Goal: Information Seeking & Learning: Learn about a topic

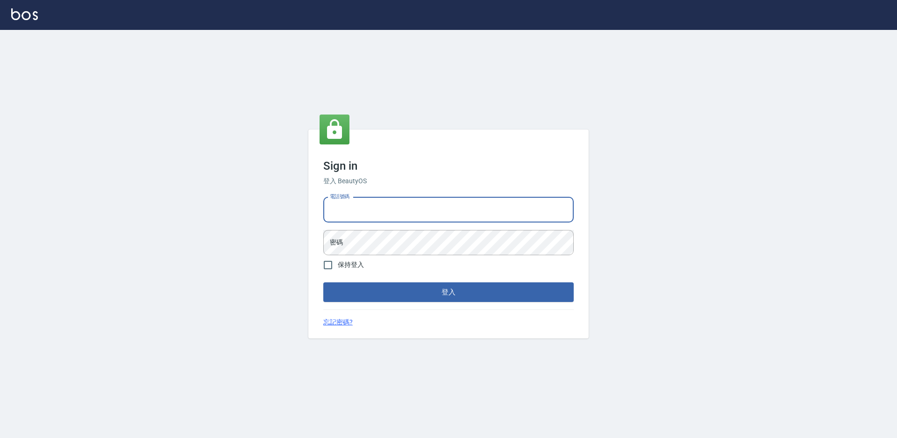
click at [356, 211] on input "電話號碼" at bounding box center [448, 209] width 250 height 25
type input "0988338477"
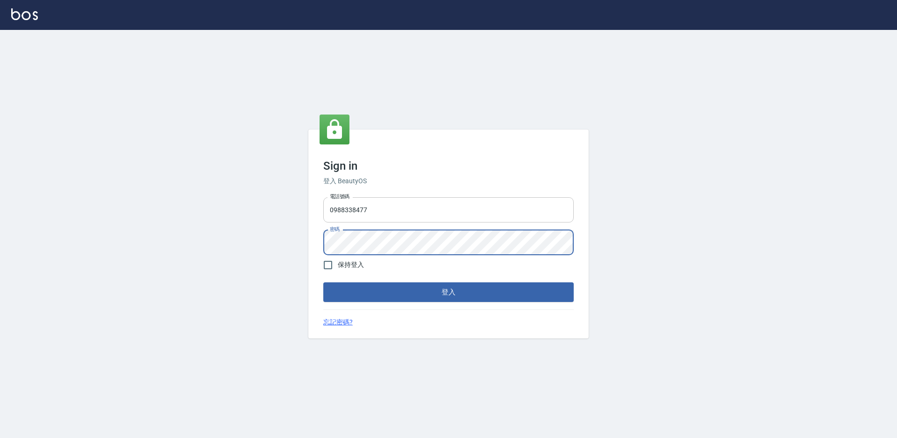
click at [323, 282] on button "登入" at bounding box center [448, 292] width 250 height 20
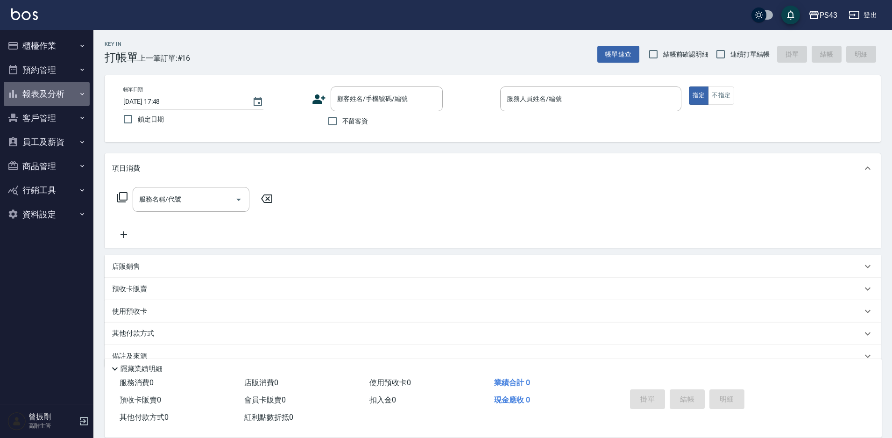
click at [58, 96] on button "報表及分析" at bounding box center [47, 94] width 86 height 24
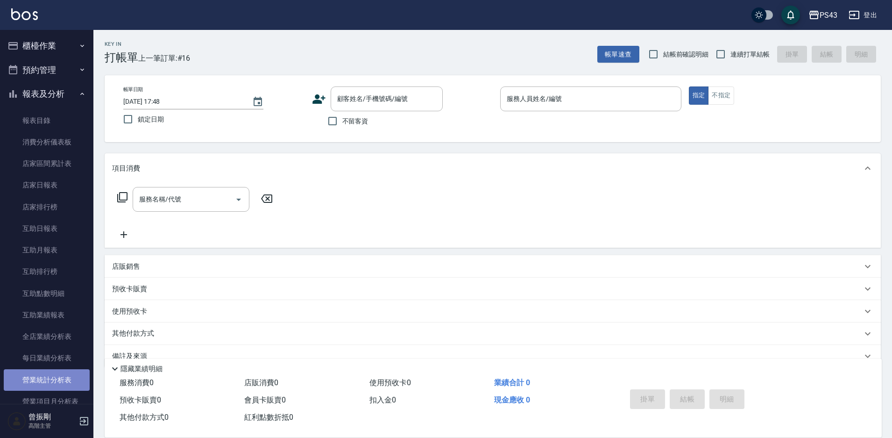
click at [47, 381] on link "營業統計分析表" at bounding box center [47, 379] width 86 height 21
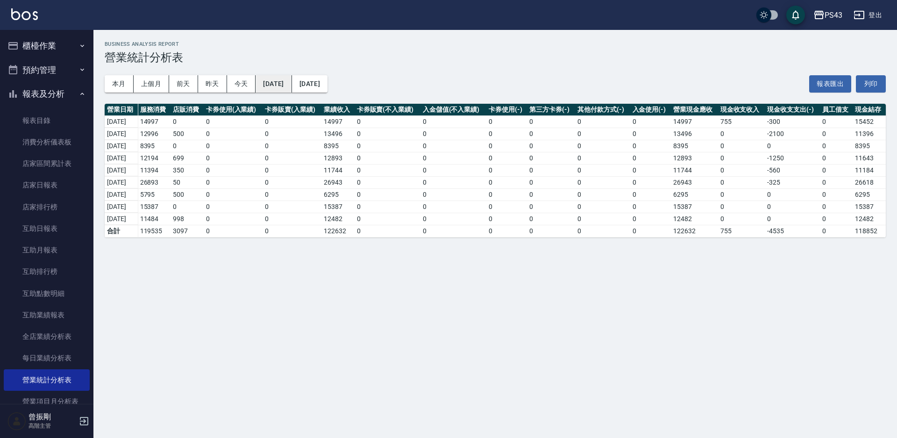
click at [287, 82] on button "[DATE]" at bounding box center [274, 83] width 36 height 17
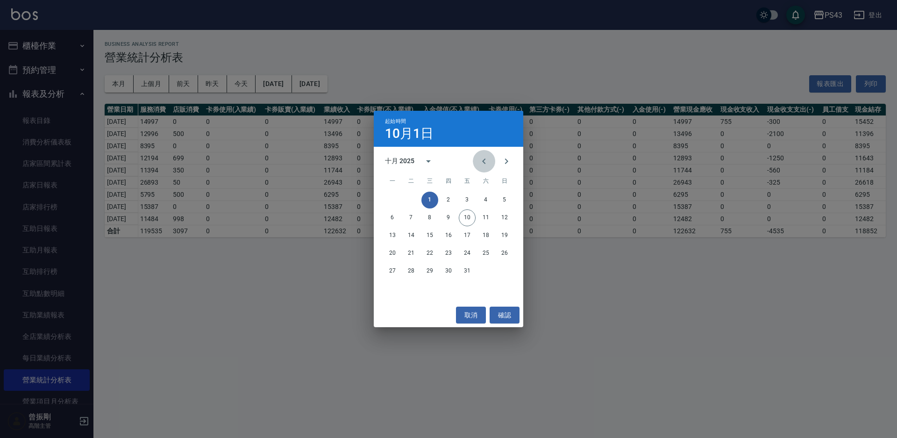
click at [486, 164] on icon "Previous month" at bounding box center [483, 161] width 11 height 11
drag, startPoint x: 486, startPoint y: 235, endPoint x: 471, endPoint y: 230, distance: 15.2
click at [486, 235] on button "20" at bounding box center [485, 235] width 17 height 17
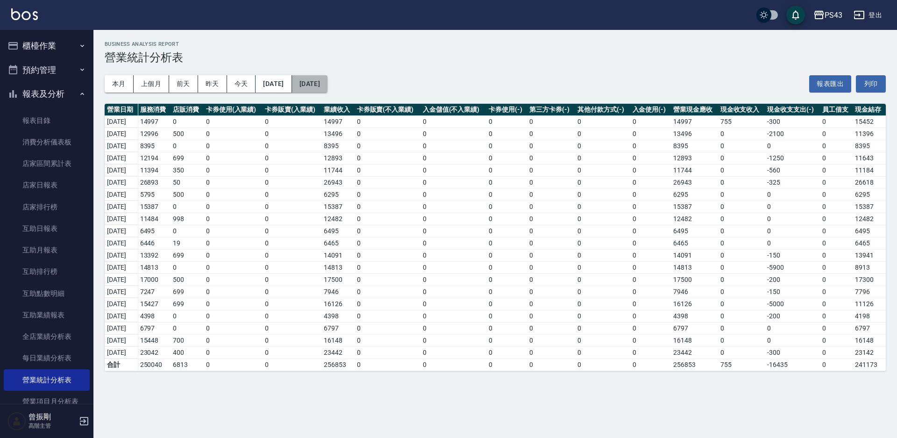
click at [328, 82] on button "[DATE]" at bounding box center [310, 83] width 36 height 17
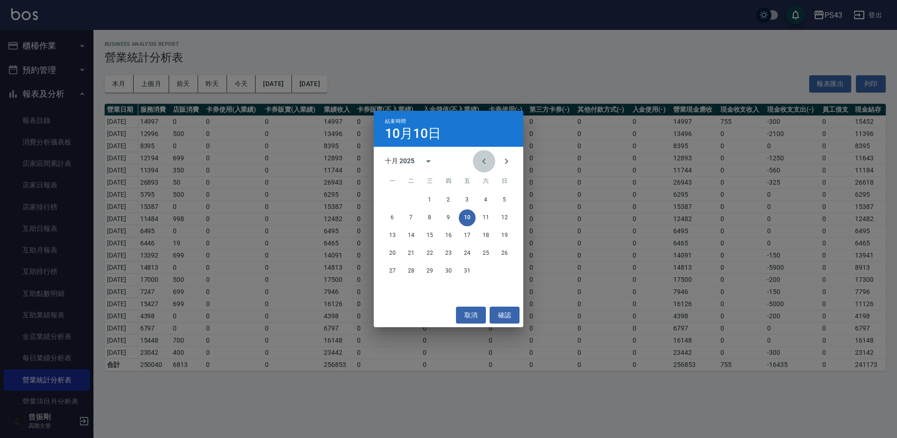
click at [483, 162] on icon "Previous month" at bounding box center [483, 161] width 3 height 6
click at [394, 272] on button "29" at bounding box center [392, 271] width 17 height 17
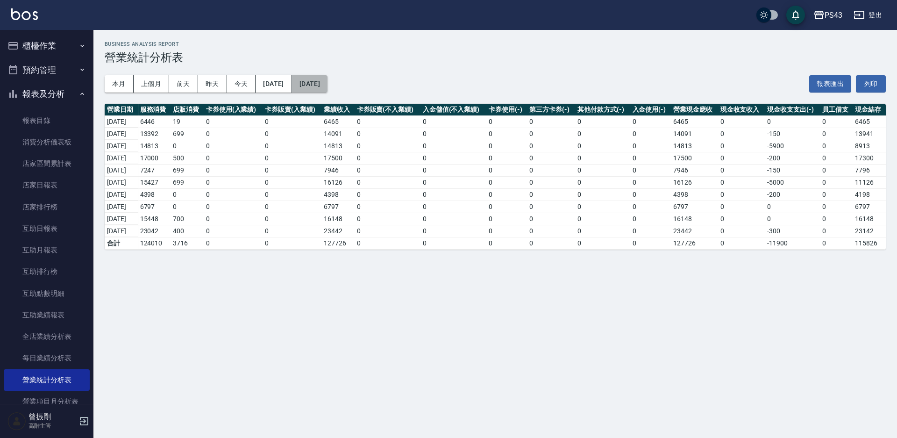
click at [328, 85] on button "[DATE]" at bounding box center [310, 83] width 36 height 17
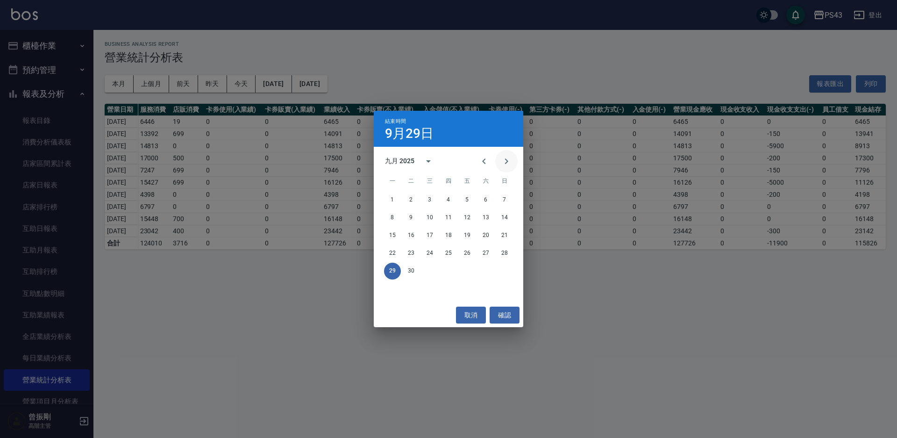
click at [508, 159] on icon "Next month" at bounding box center [506, 161] width 11 height 11
click at [447, 216] on button "9" at bounding box center [448, 217] width 17 height 17
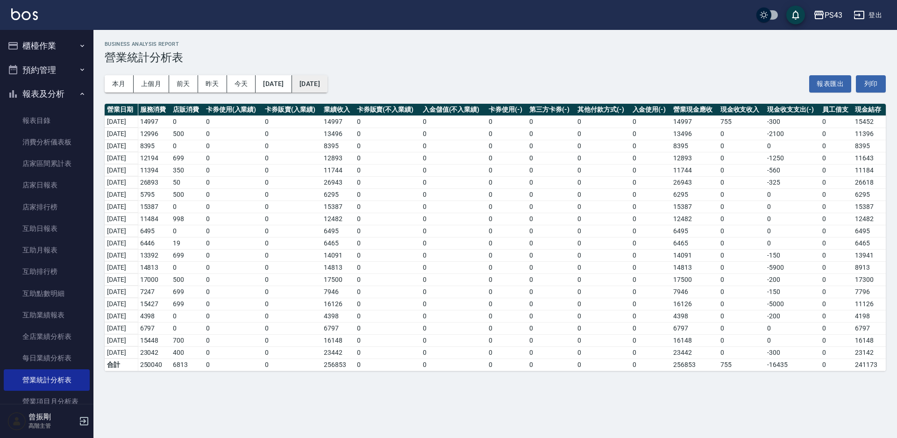
click at [328, 82] on button "[DATE]" at bounding box center [310, 83] width 36 height 17
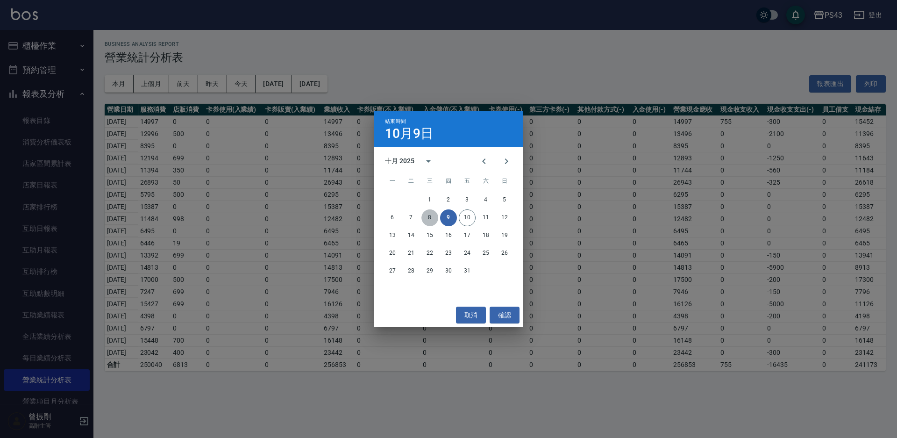
click at [426, 216] on button "8" at bounding box center [429, 217] width 17 height 17
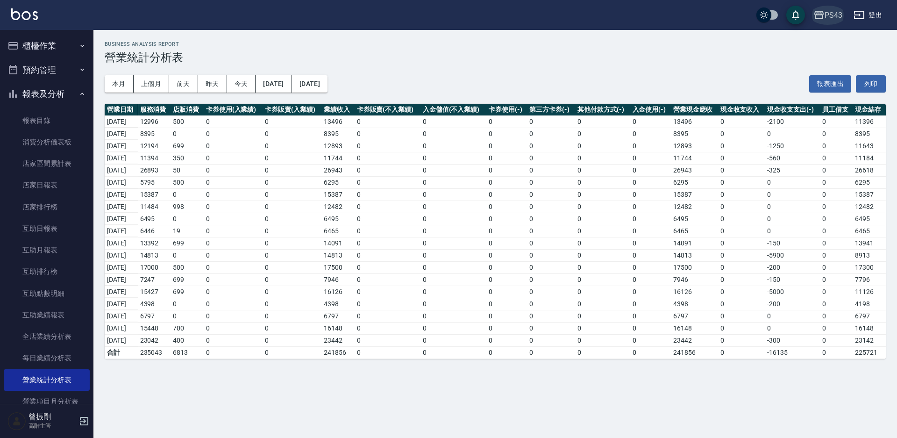
click at [838, 13] on div "PS43" at bounding box center [834, 15] width 18 height 12
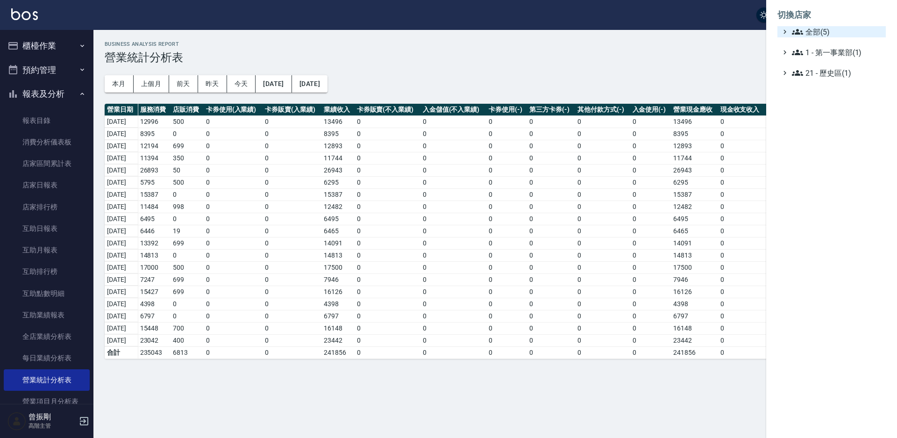
click at [811, 35] on span "全部(5)" at bounding box center [837, 31] width 90 height 11
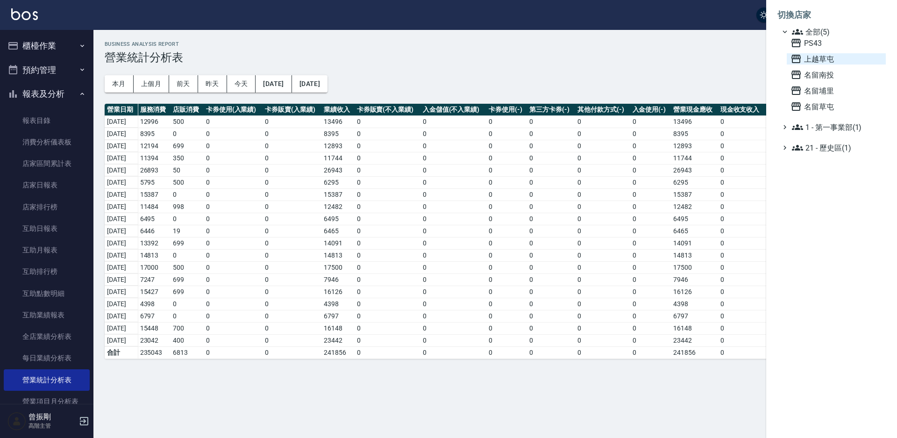
click at [823, 60] on span "上越草屯" at bounding box center [837, 58] width 92 height 11
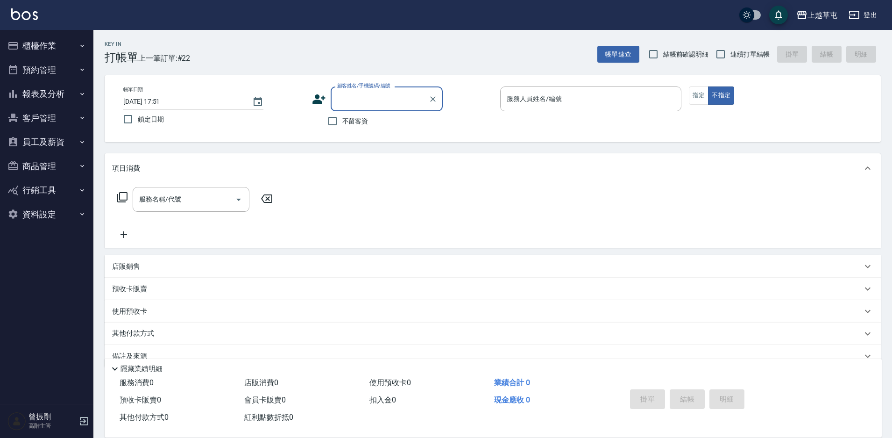
click at [51, 99] on button "報表及分析" at bounding box center [47, 94] width 86 height 24
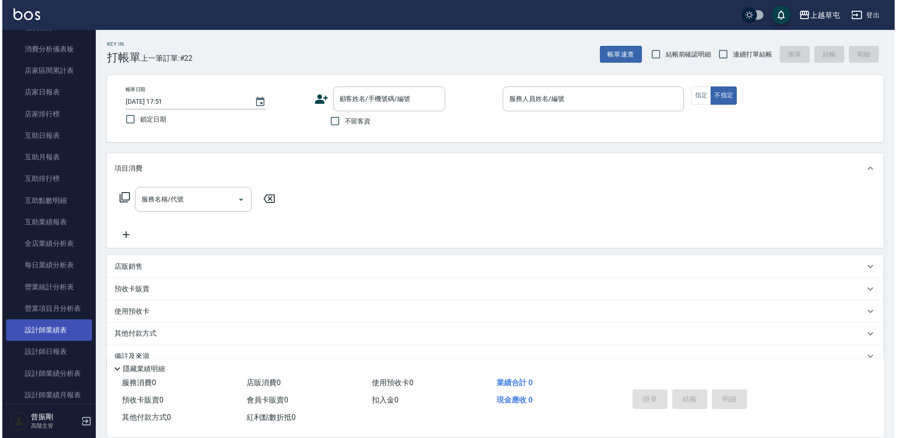
scroll to position [93, 0]
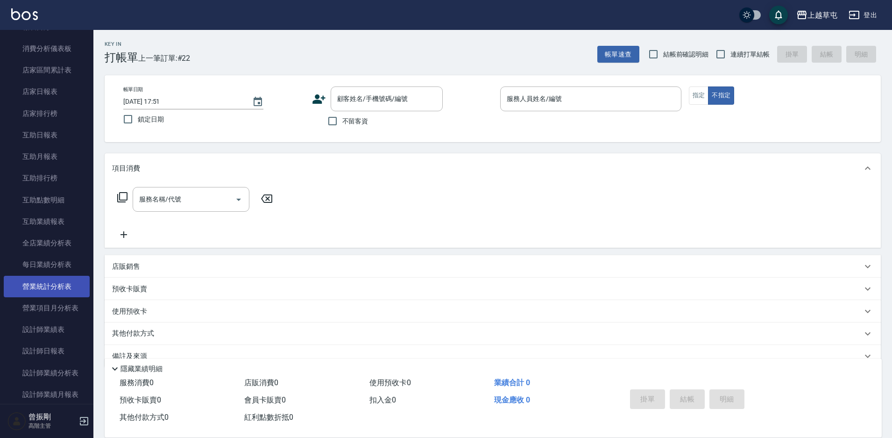
click at [50, 281] on link "營業統計分析表" at bounding box center [47, 286] width 86 height 21
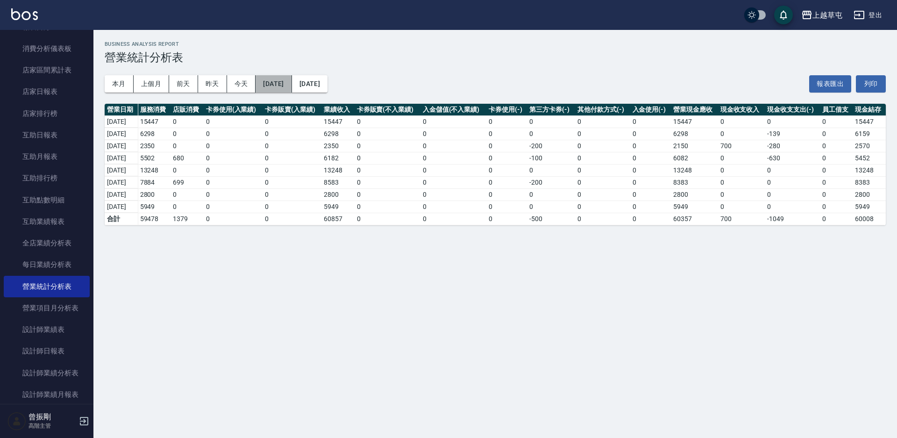
click at [292, 83] on button "[DATE]" at bounding box center [274, 83] width 36 height 17
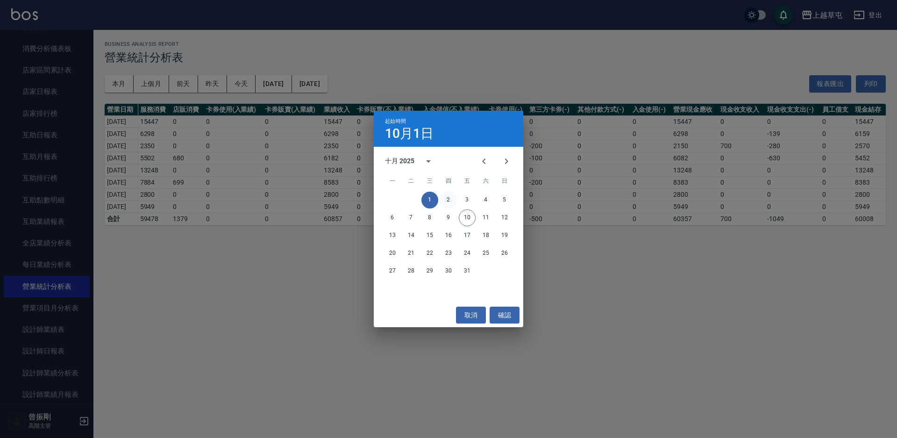
click at [448, 198] on button "2" at bounding box center [448, 200] width 17 height 17
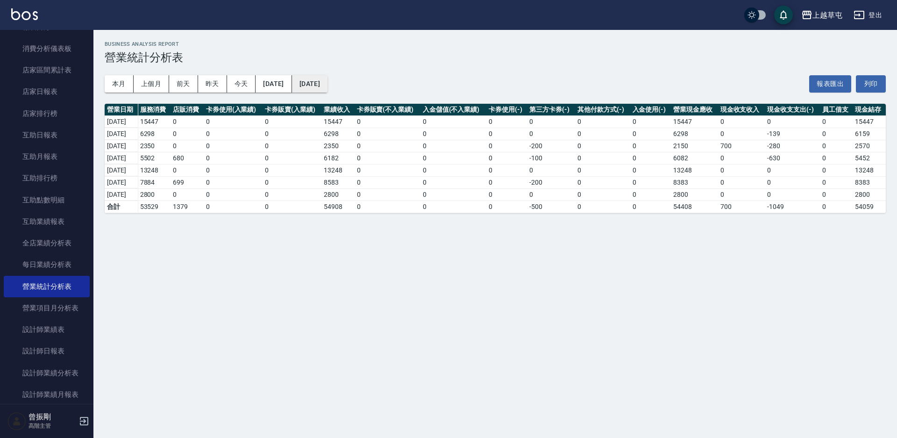
click at [328, 82] on button "[DATE]" at bounding box center [310, 83] width 36 height 17
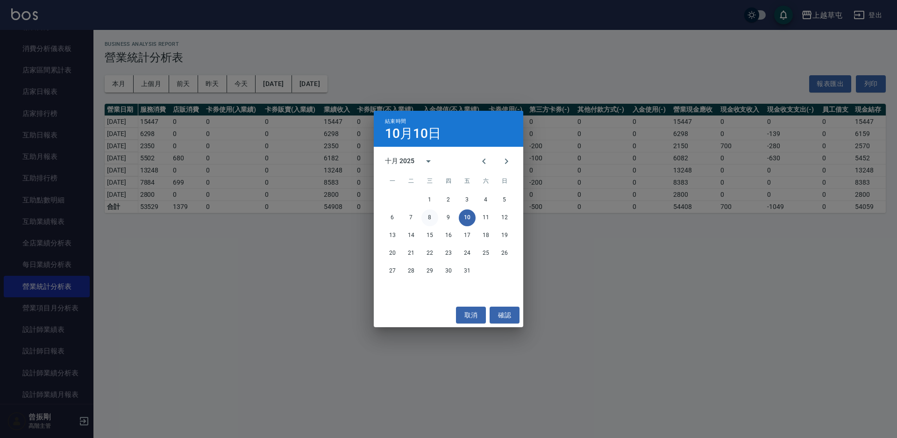
click at [430, 216] on button "8" at bounding box center [429, 217] width 17 height 17
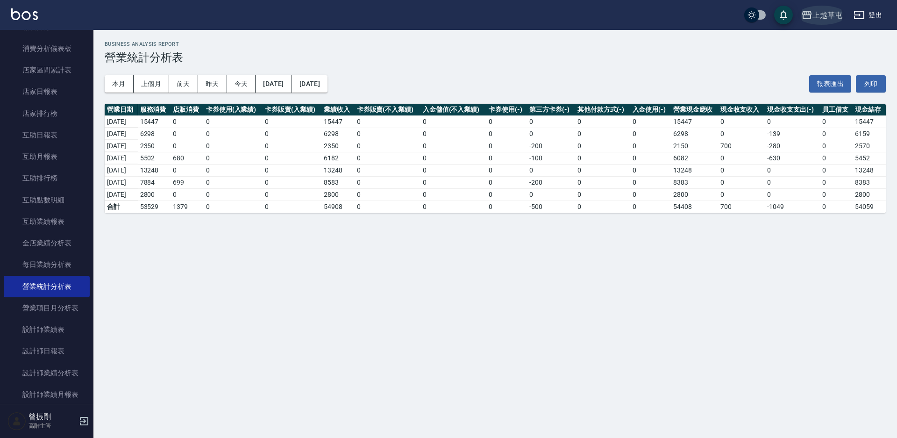
click at [822, 17] on div "上越草屯" at bounding box center [827, 15] width 30 height 12
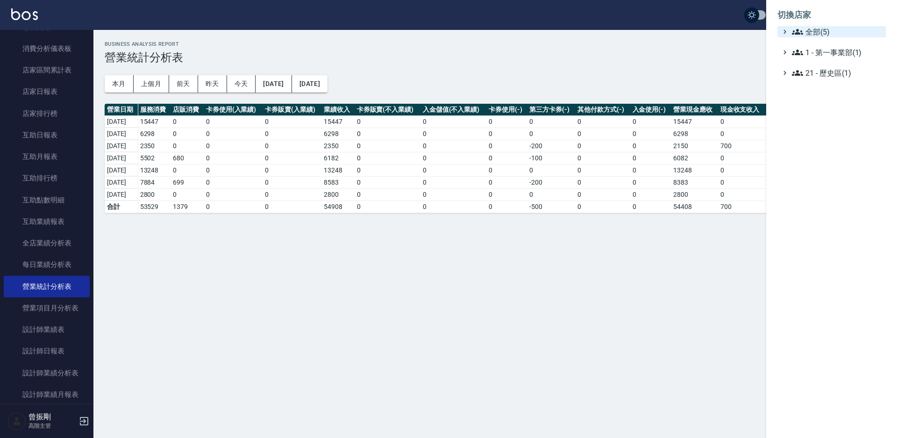
click at [827, 33] on span "全部(5)" at bounding box center [837, 31] width 90 height 11
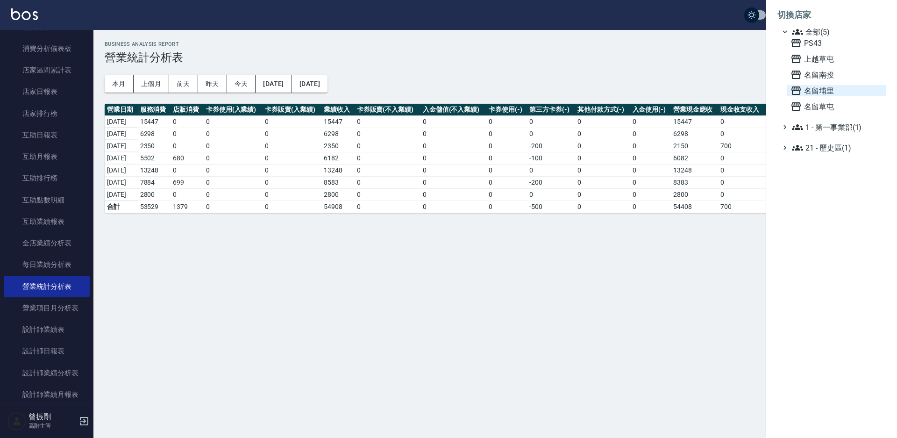
click at [813, 94] on span "名留埔里" at bounding box center [837, 90] width 92 height 11
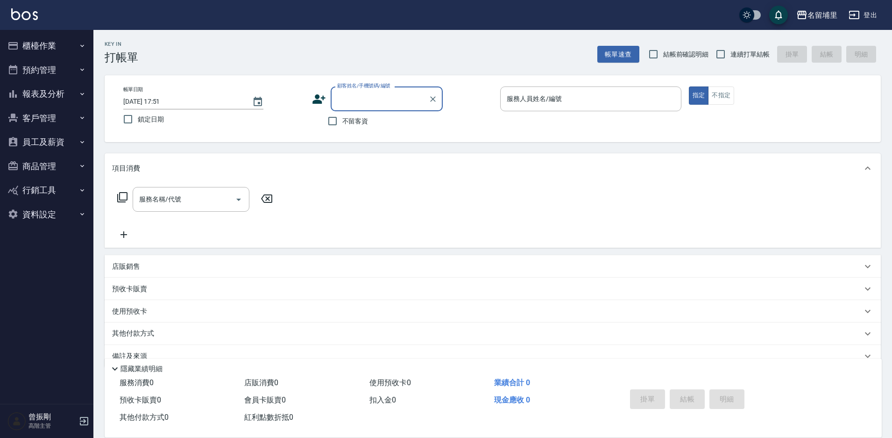
click at [51, 97] on button "報表及分析" at bounding box center [47, 94] width 86 height 24
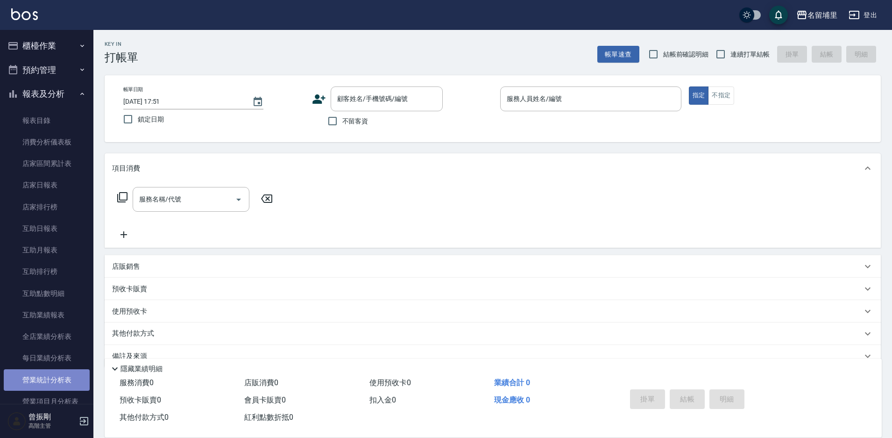
click at [50, 385] on link "營業統計分析表" at bounding box center [47, 379] width 86 height 21
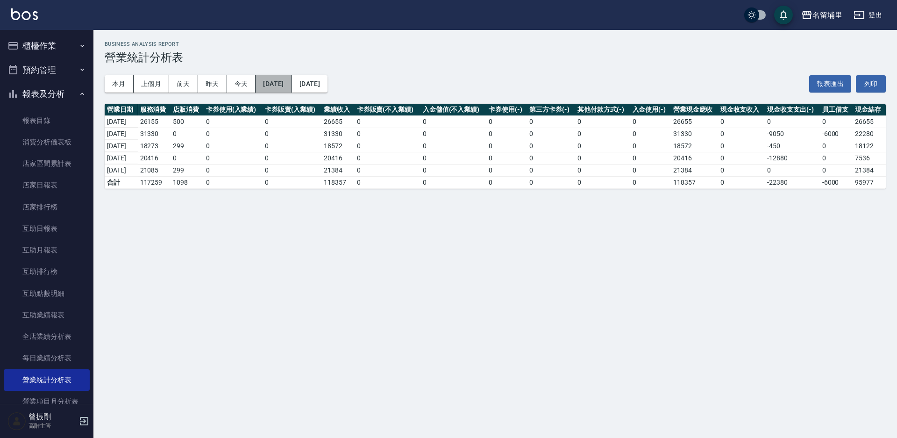
click at [281, 84] on button "[DATE]" at bounding box center [274, 83] width 36 height 17
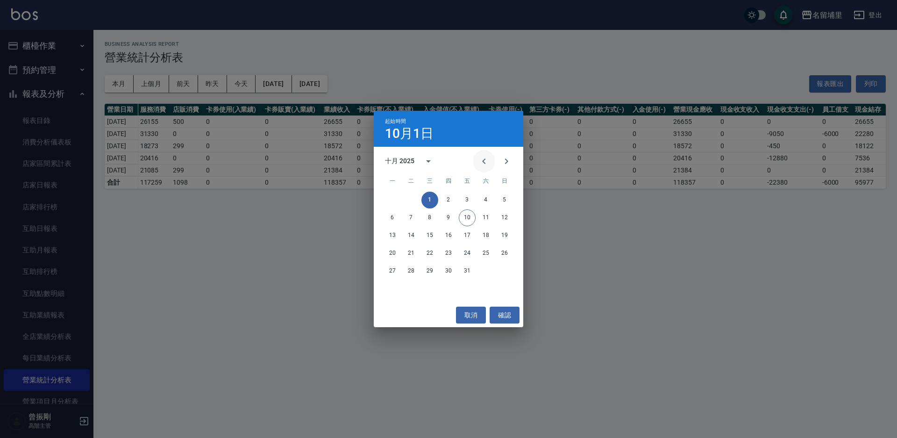
click at [485, 158] on icon "Previous month" at bounding box center [483, 161] width 11 height 11
drag, startPoint x: 505, startPoint y: 236, endPoint x: 452, endPoint y: 215, distance: 56.2
click at [503, 235] on button "21" at bounding box center [504, 235] width 17 height 17
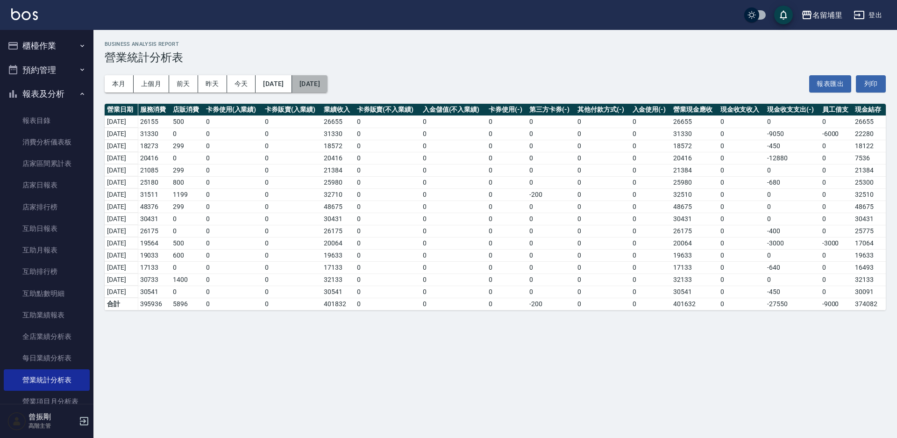
click at [328, 85] on button "[DATE]" at bounding box center [310, 83] width 36 height 17
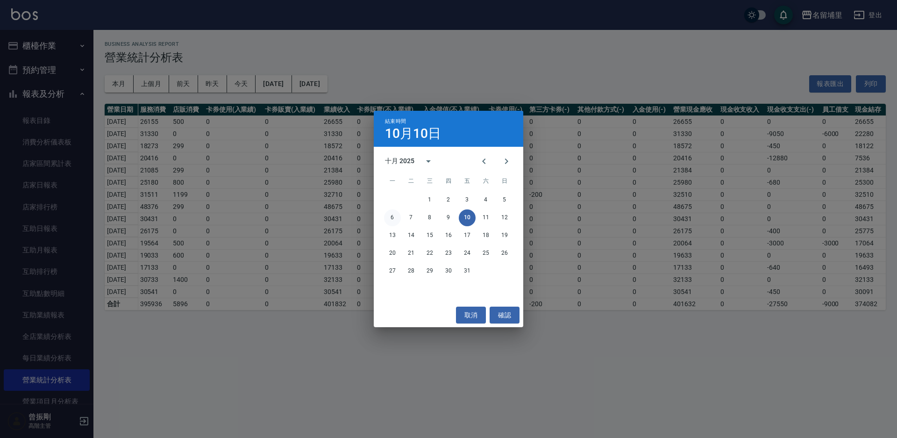
click at [390, 217] on button "6" at bounding box center [392, 217] width 17 height 17
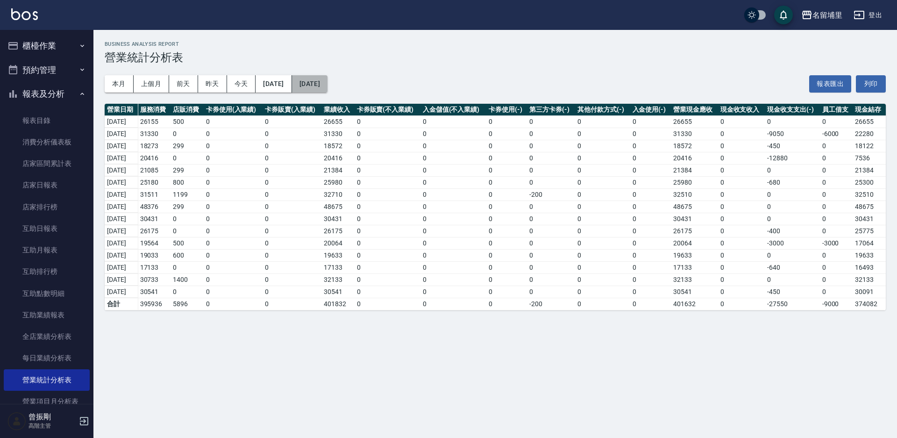
click at [328, 81] on button "2025/10/06" at bounding box center [310, 83] width 36 height 17
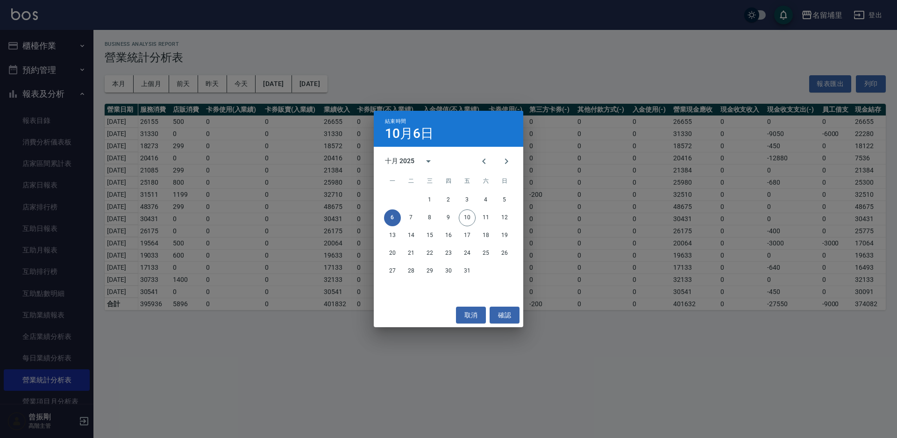
click at [284, 43] on div "結束時間 10月6日 十月 2025 一 二 三 四 五 六 日 1 2 3 4 5 6 7 8 9 10 11 12 13 14 15 16 17 18 1…" at bounding box center [448, 219] width 897 height 438
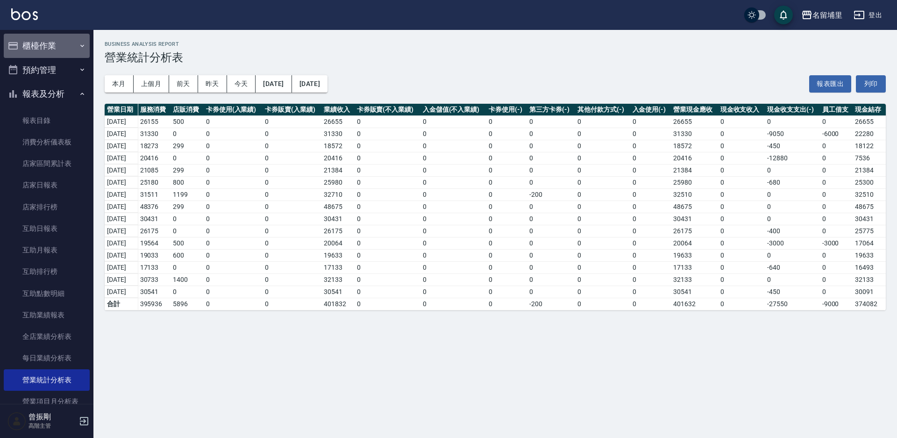
click at [54, 40] on button "櫃檯作業" at bounding box center [47, 46] width 86 height 24
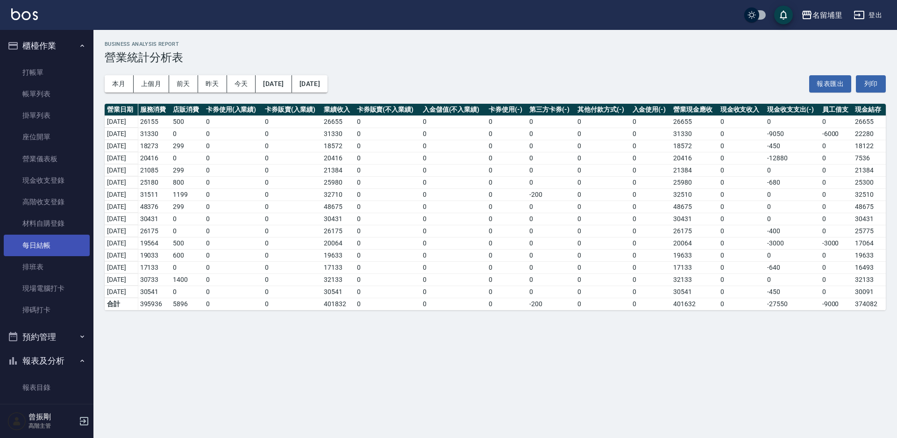
click at [38, 238] on link "每日結帳" at bounding box center [47, 245] width 86 height 21
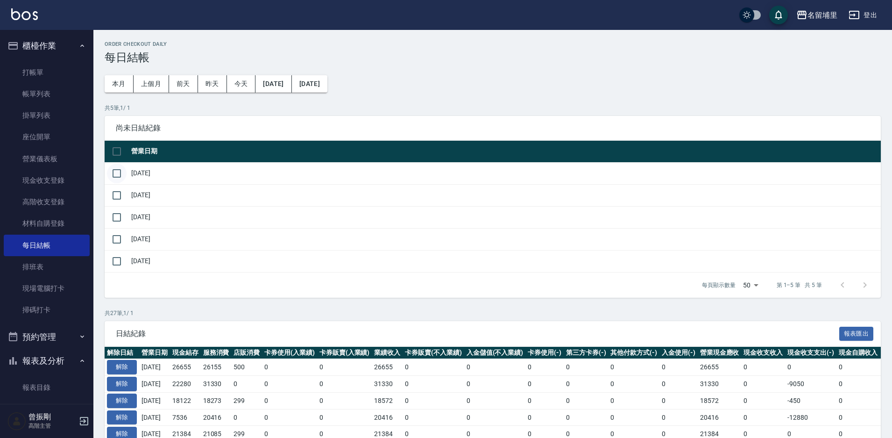
click at [115, 172] on input "checkbox" at bounding box center [117, 174] width 20 height 20
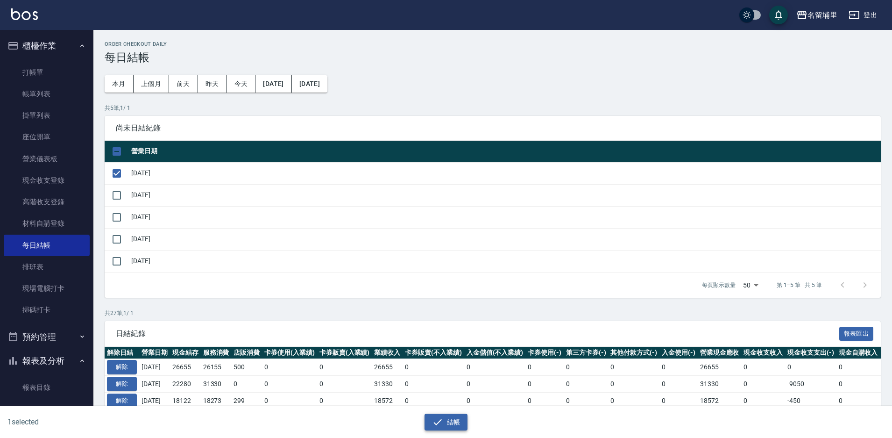
click at [447, 427] on button "結帳" at bounding box center [446, 421] width 43 height 17
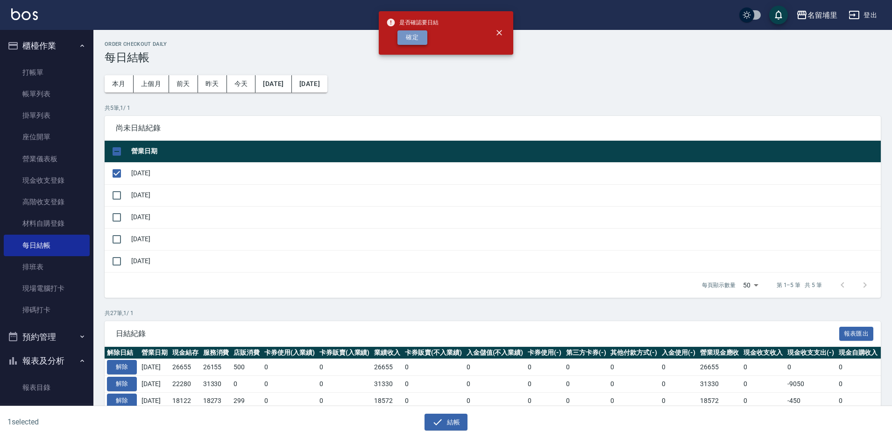
click at [413, 43] on button "確定" at bounding box center [413, 37] width 30 height 14
checkbox input "false"
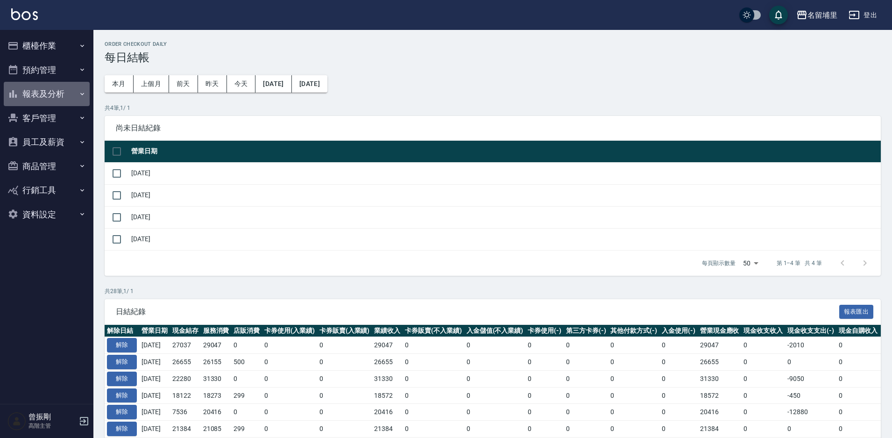
click at [50, 94] on button "報表及分析" at bounding box center [47, 94] width 86 height 24
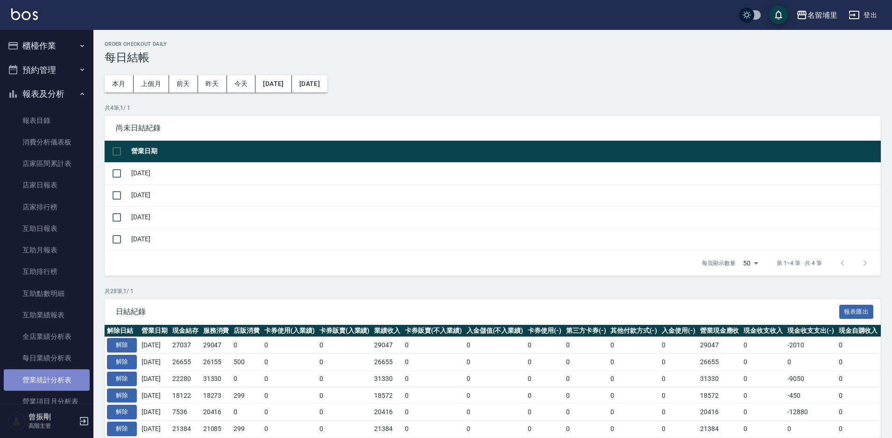
click at [54, 381] on link "營業統計分析表" at bounding box center [47, 379] width 86 height 21
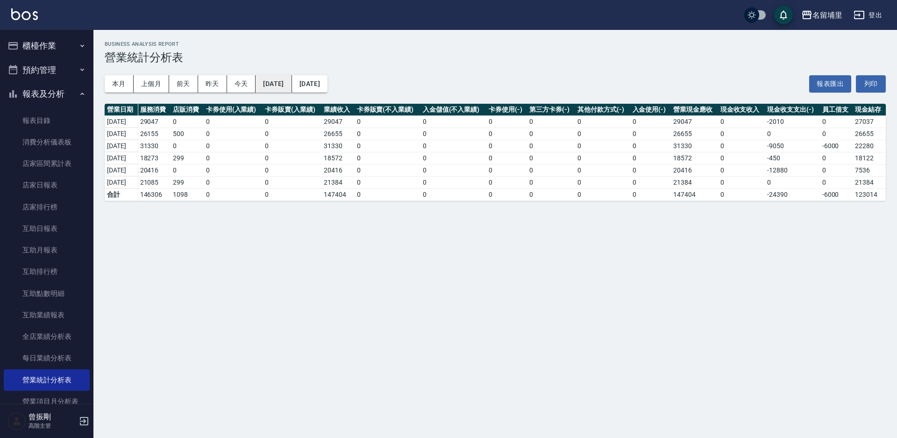
click at [292, 83] on button "[DATE]" at bounding box center [274, 83] width 36 height 17
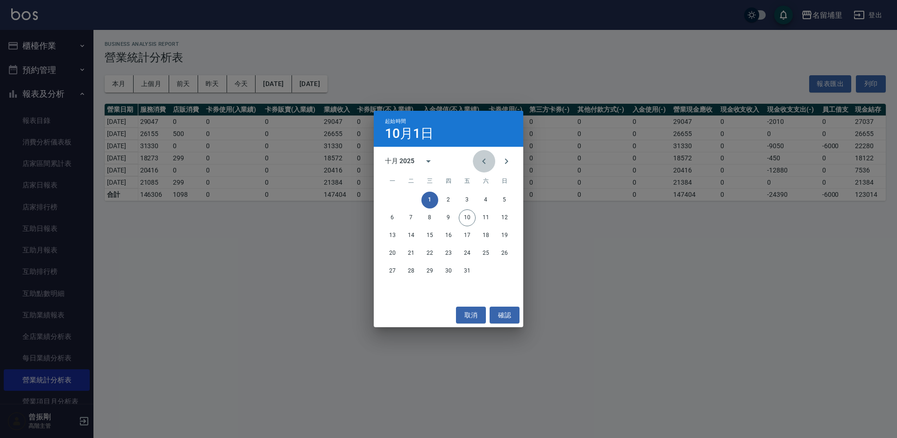
click at [484, 160] on icon "Previous month" at bounding box center [483, 161] width 3 height 6
click at [502, 234] on button "21" at bounding box center [504, 235] width 17 height 17
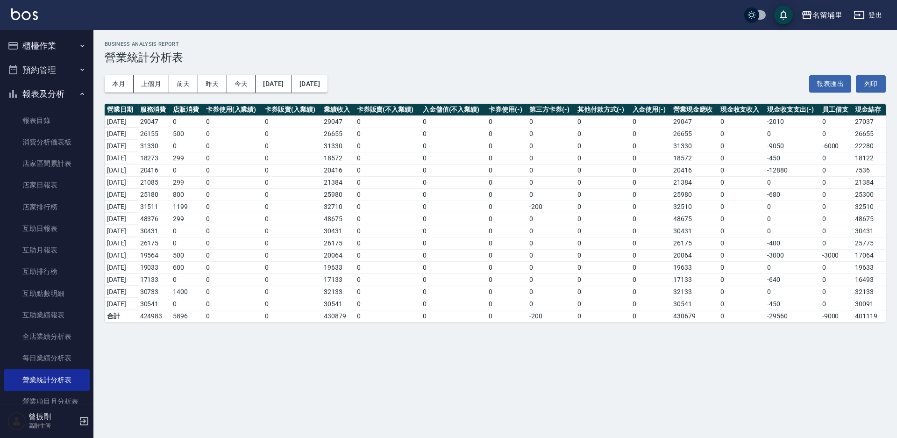
click at [821, 20] on div "名留埔里" at bounding box center [827, 15] width 30 height 12
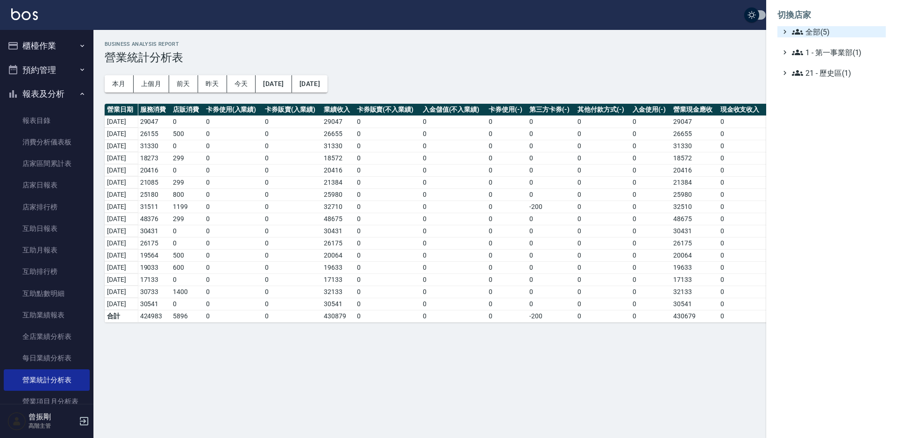
click at [826, 36] on span "全部(5)" at bounding box center [837, 31] width 90 height 11
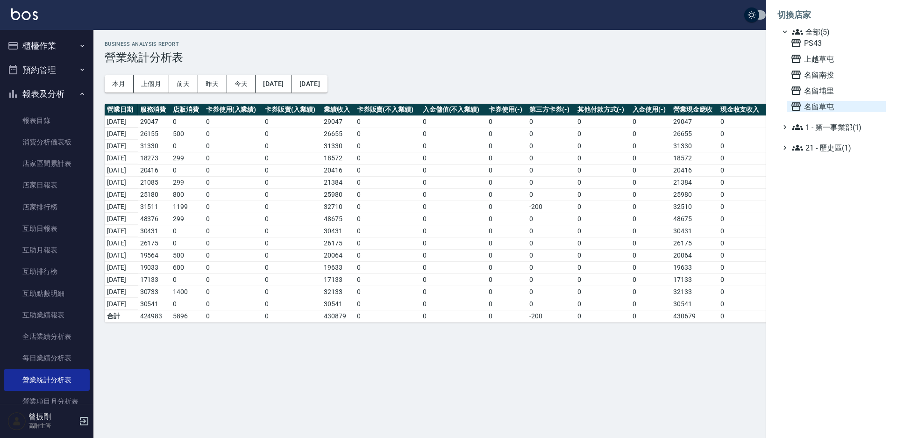
click at [824, 108] on span "名留草屯" at bounding box center [837, 106] width 92 height 11
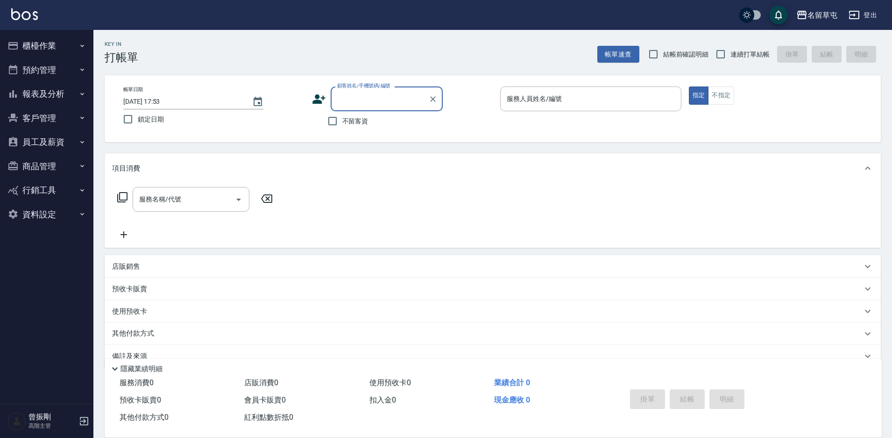
click at [48, 144] on button "員工及薪資" at bounding box center [47, 142] width 86 height 24
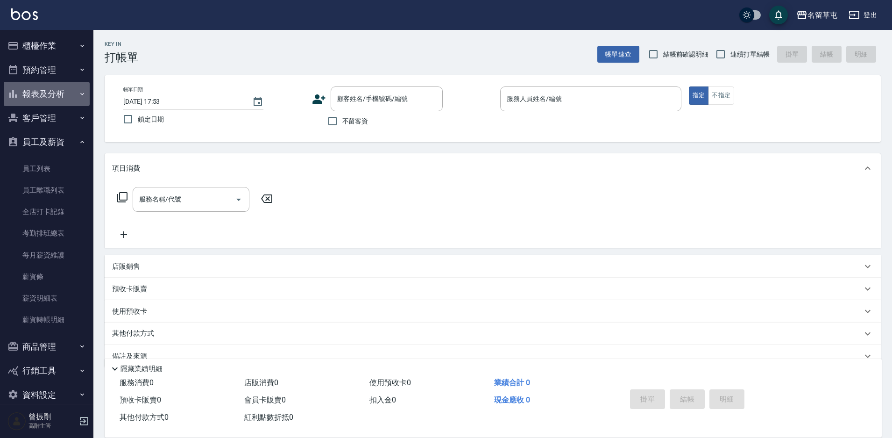
drag, startPoint x: 65, startPoint y: 89, endPoint x: 56, endPoint y: 114, distance: 27.3
click at [65, 89] on button "報表及分析" at bounding box center [47, 94] width 86 height 24
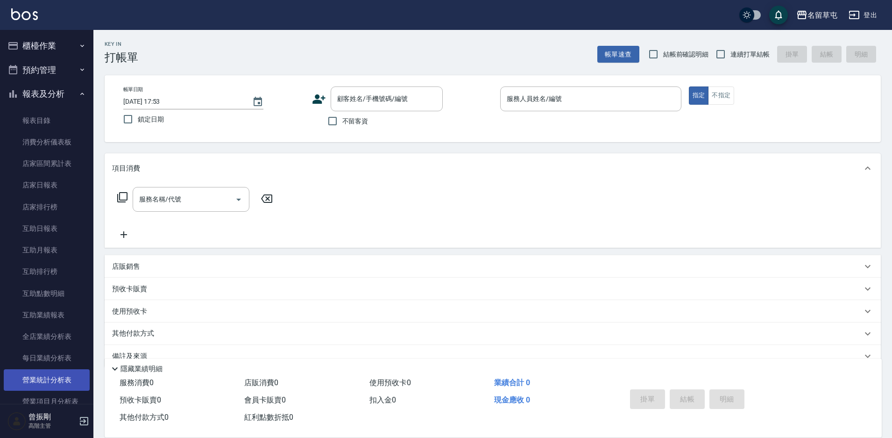
click at [50, 386] on link "營業統計分析表" at bounding box center [47, 379] width 86 height 21
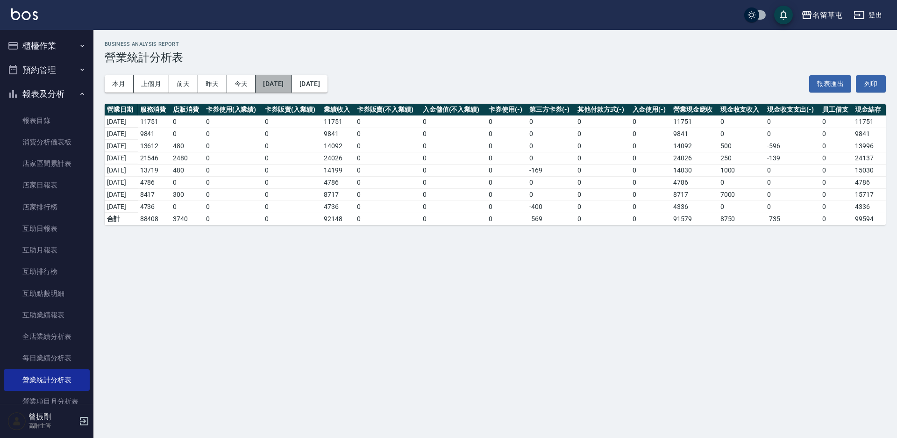
click at [273, 82] on button "2025/10/01" at bounding box center [274, 83] width 36 height 17
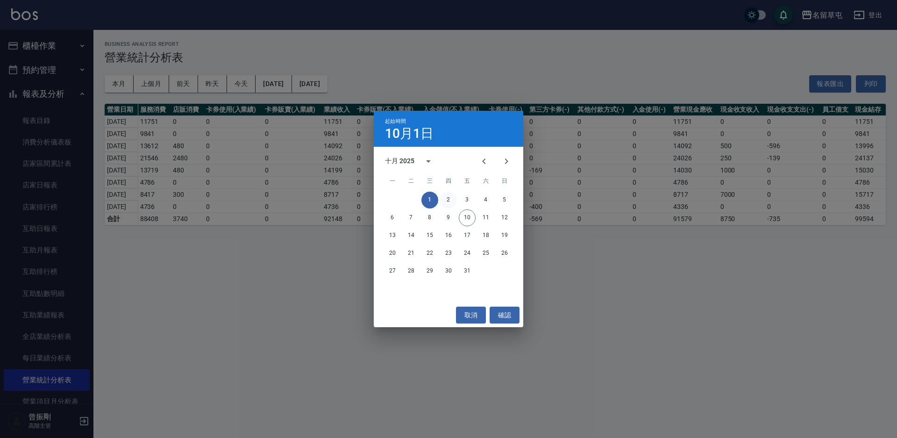
click at [446, 201] on button "2" at bounding box center [448, 200] width 17 height 17
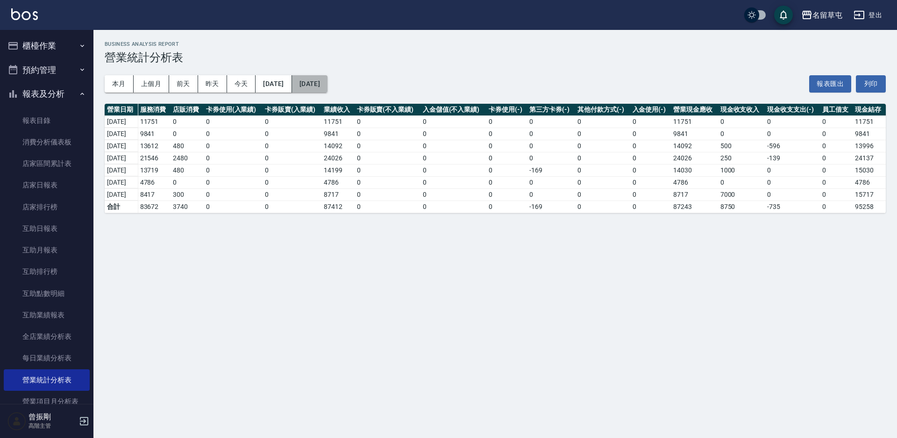
click at [328, 82] on button "2025/10/10" at bounding box center [310, 83] width 36 height 17
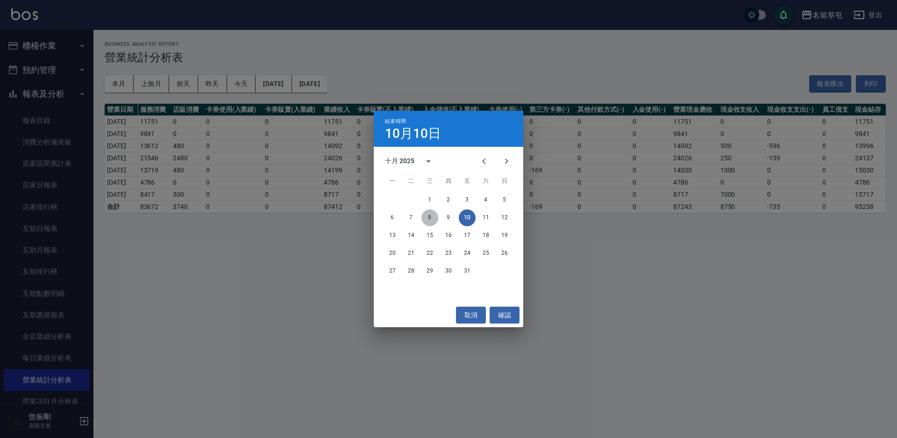
click at [430, 218] on button "8" at bounding box center [429, 217] width 17 height 17
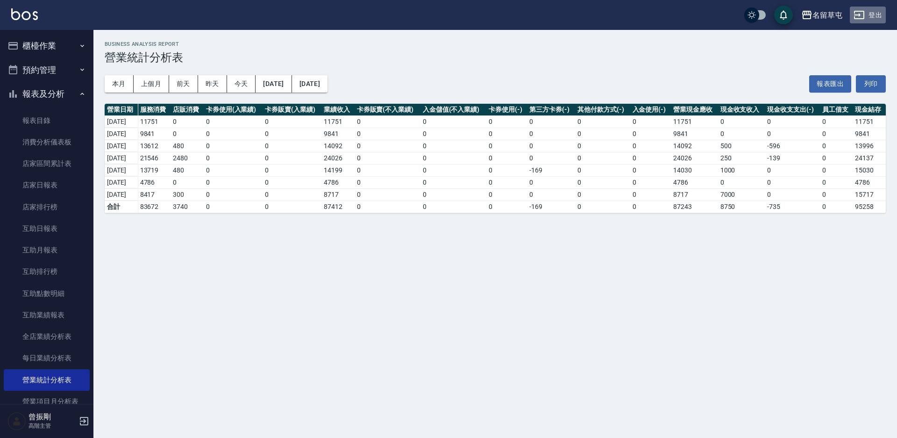
click at [881, 17] on button "登出" at bounding box center [868, 15] width 36 height 17
